Goal: Task Accomplishment & Management: Manage account settings

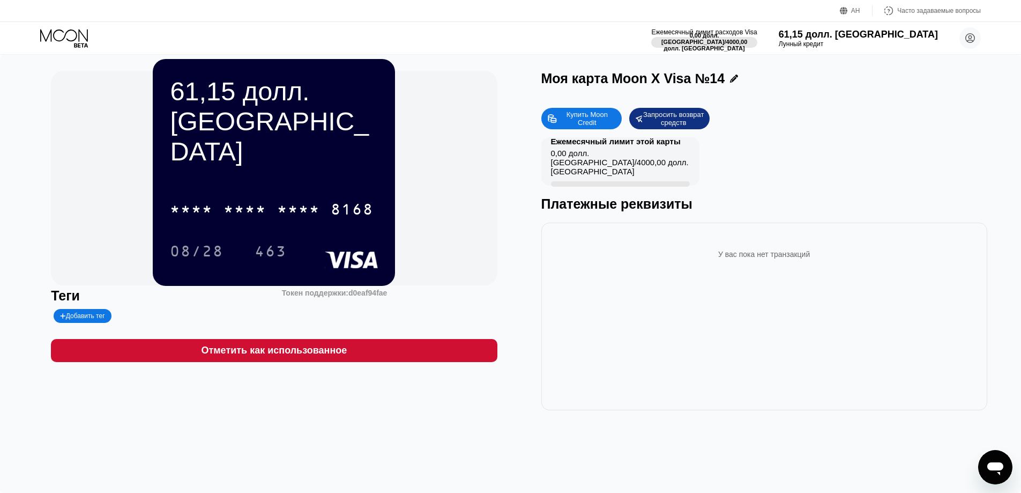
click at [47, 27] on div "Ежемесячный лимит расходов Visa 0,00 долл. США / 4000,00 долл. США 61,15 долл. …" at bounding box center [510, 38] width 1021 height 32
click at [55, 32] on icon at bounding box center [65, 38] width 50 height 19
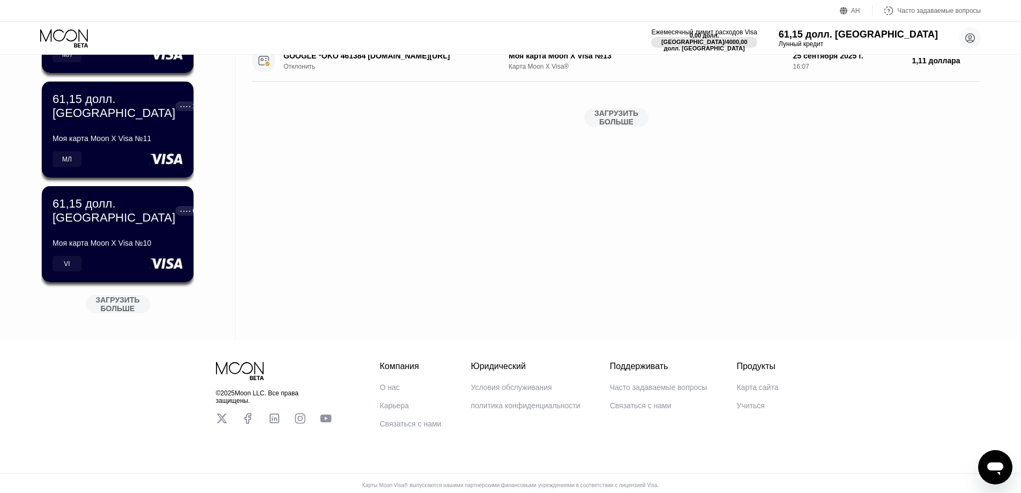
scroll to position [375, 0]
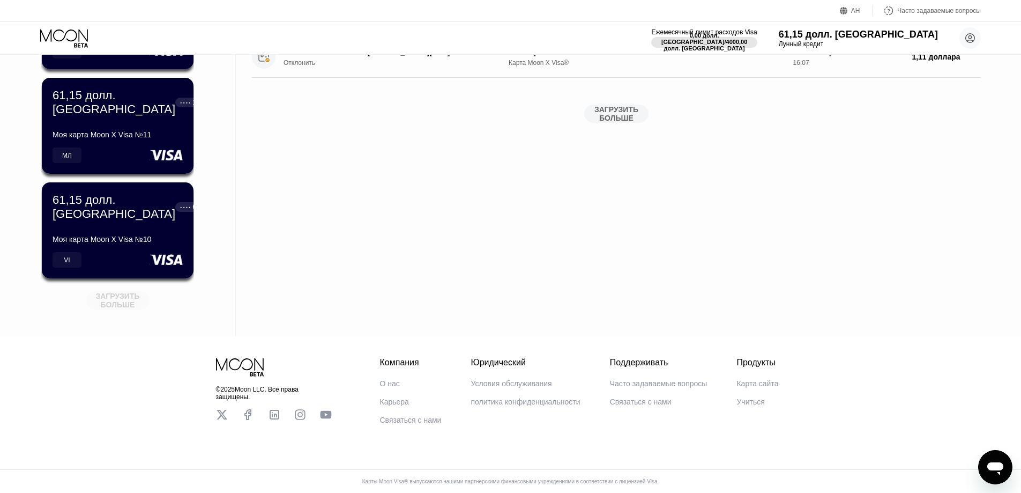
click at [128, 303] on font "ЗАГРУЗИТЬ БОЛЬШЕ" at bounding box center [118, 300] width 46 height 17
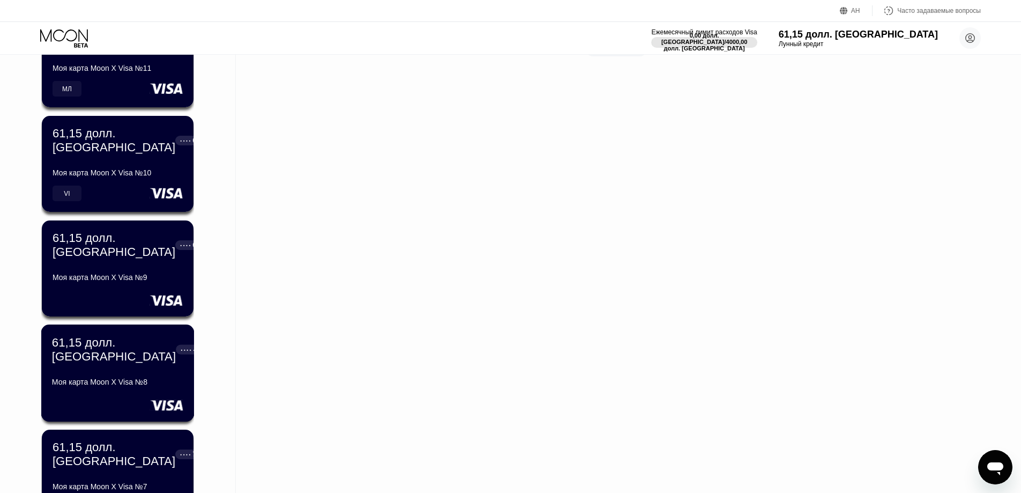
scroll to position [429, 0]
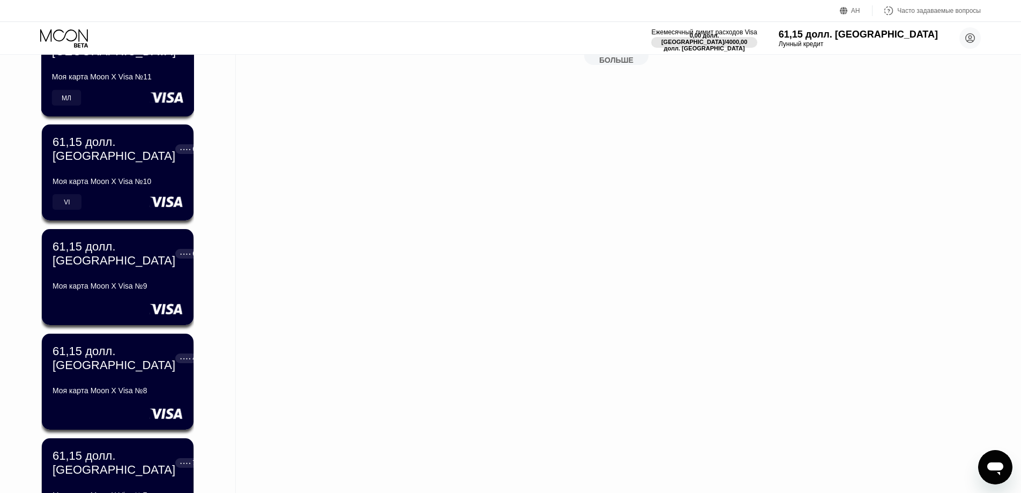
click at [250, 32] on div "Ежемесячный лимит расходов Visa 0,00 долл. США / 4000,00 долл. США 61,15 долл. …" at bounding box center [510, 38] width 1021 height 32
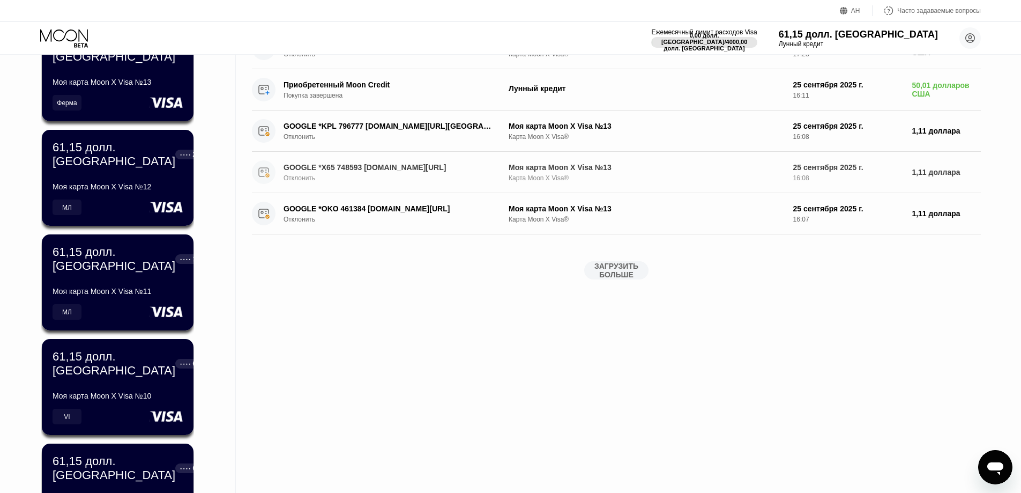
scroll to position [0, 0]
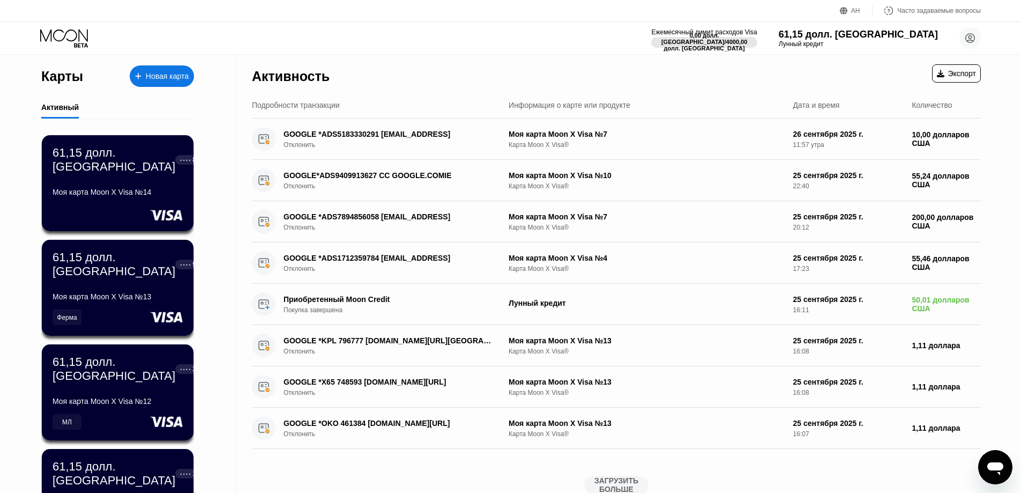
click at [167, 78] on font "Новая карта" at bounding box center [167, 76] width 43 height 9
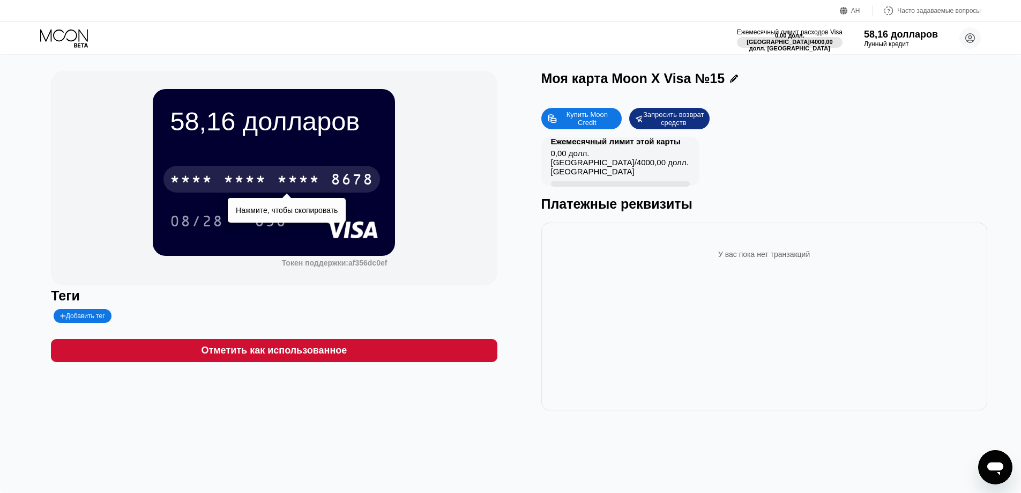
click at [288, 172] on font "*" at bounding box center [282, 180] width 11 height 17
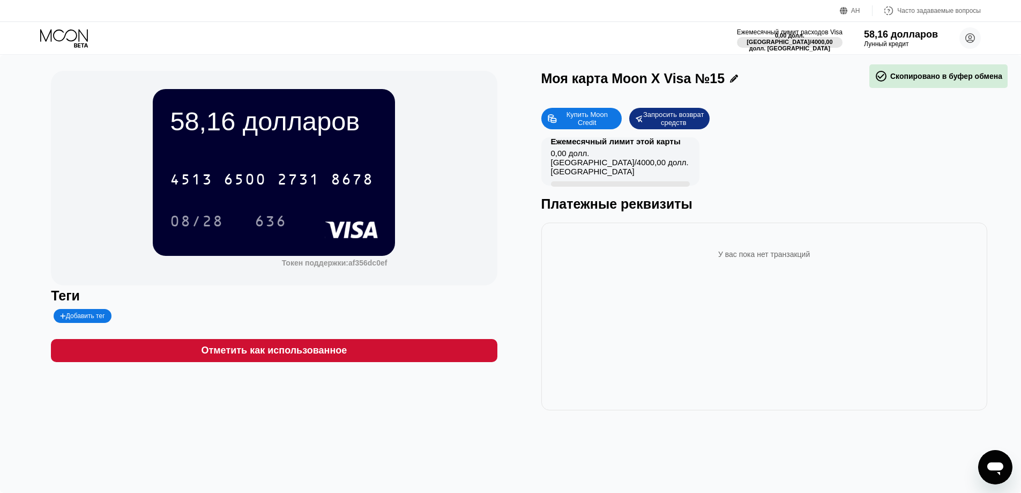
click at [64, 326] on div "58,16 долларов 4513 6500 2731 8678 08/28 636 Токен поддержки: af356dc0ef Теги Д…" at bounding box center [274, 240] width 446 height 339
click at [73, 319] on font "Добавить тег" at bounding box center [85, 316] width 39 height 8
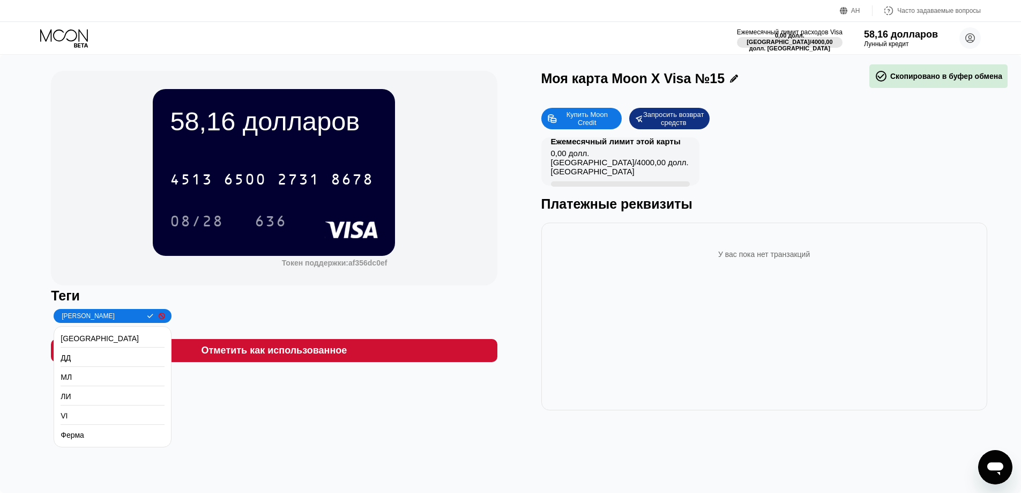
type input "Я"
click at [84, 316] on input "Я" at bounding box center [101, 316] width 82 height 8
type input "l"
type input "LI"
click at [289, 319] on div "LI Нью-Мексико ДД МЛ ЛИ VI Ферма" at bounding box center [172, 316] width 242 height 14
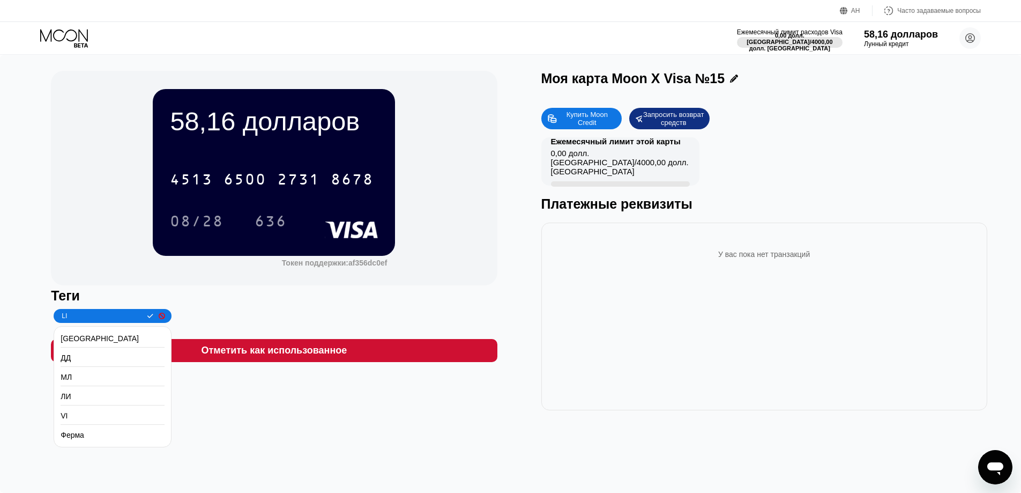
click at [149, 317] on icon at bounding box center [150, 316] width 6 height 6
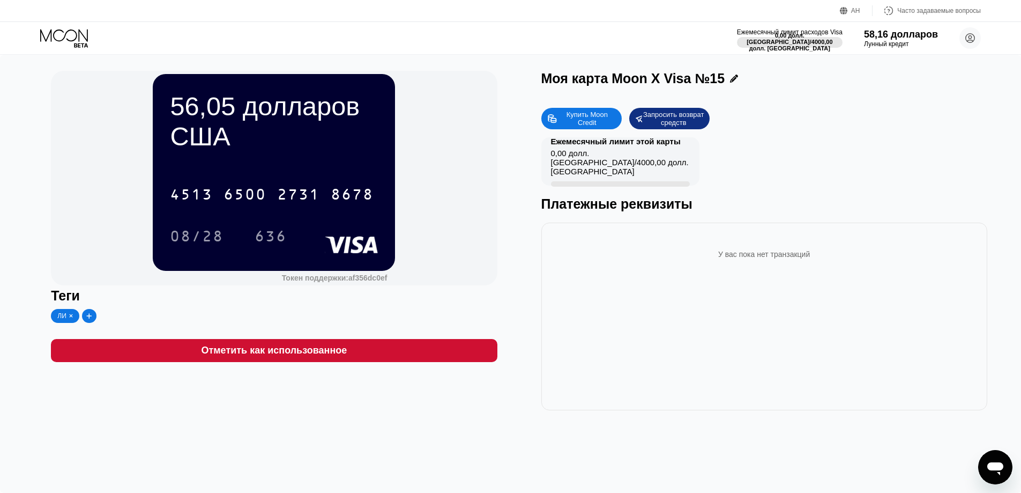
drag, startPoint x: 92, startPoint y: 236, endPoint x: 98, endPoint y: 234, distance: 6.1
click at [98, 234] on div "56,05 долларов США 4513 6500 2731 8678 08/28 636 Токен поддержки: af356dc0ef" at bounding box center [274, 178] width 446 height 214
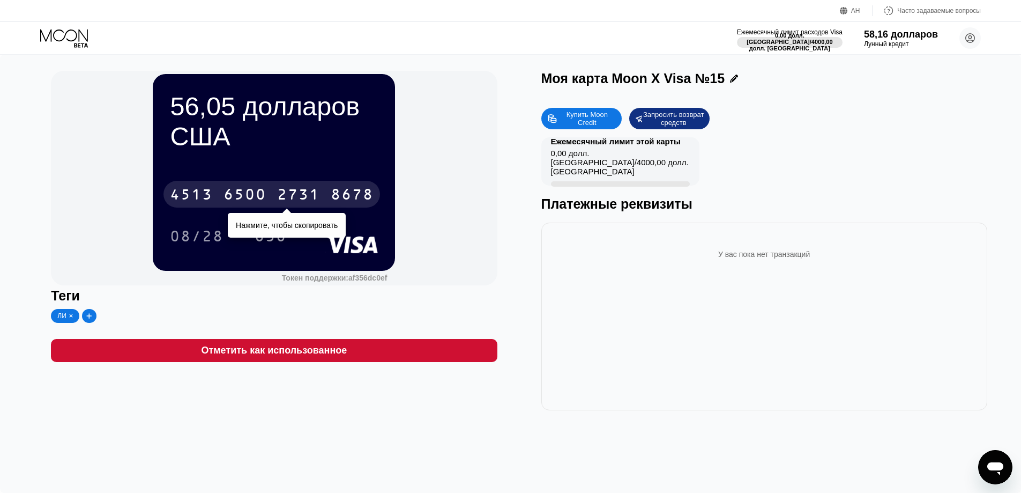
click at [203, 204] on font "4513" at bounding box center [191, 195] width 43 height 17
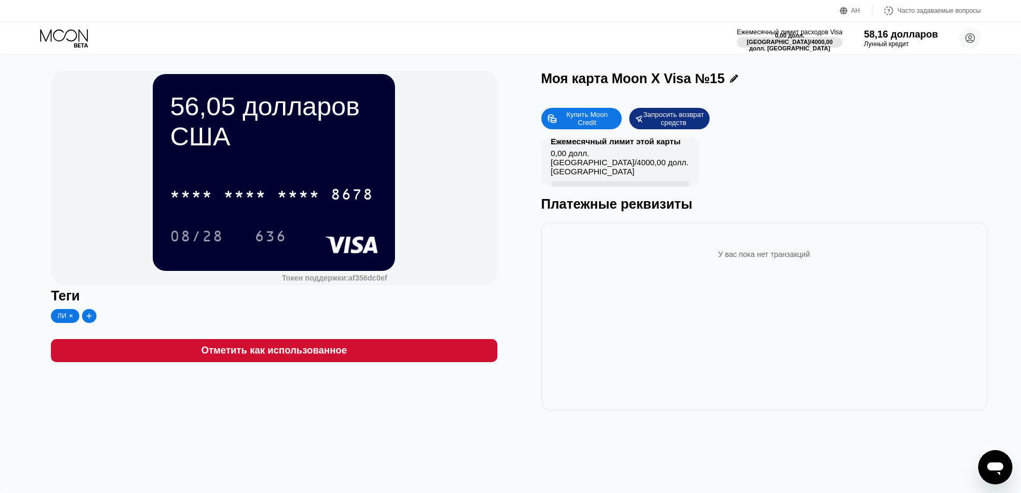
click at [62, 34] on icon at bounding box center [65, 38] width 50 height 19
